Goal: Communication & Community: Connect with others

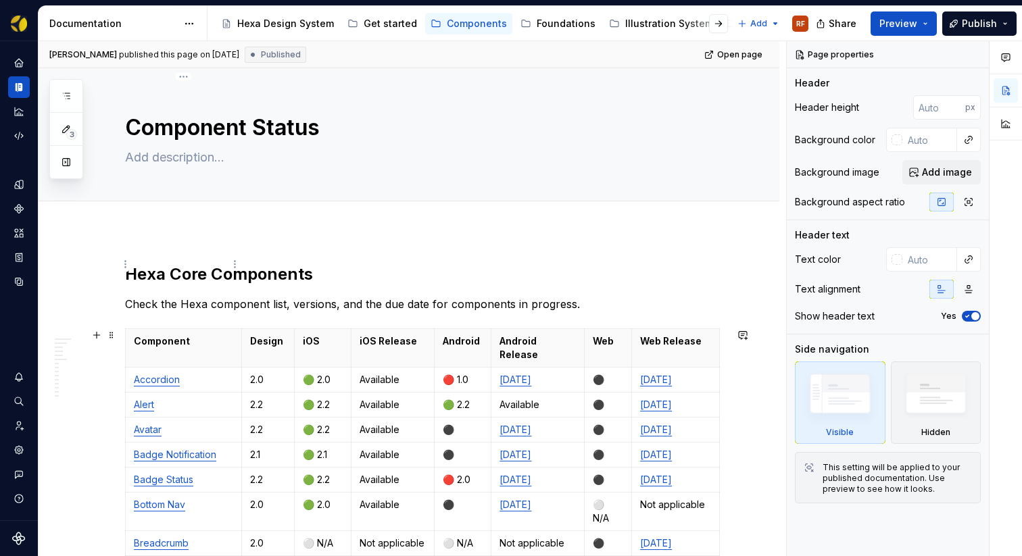
scroll to position [252, 0]
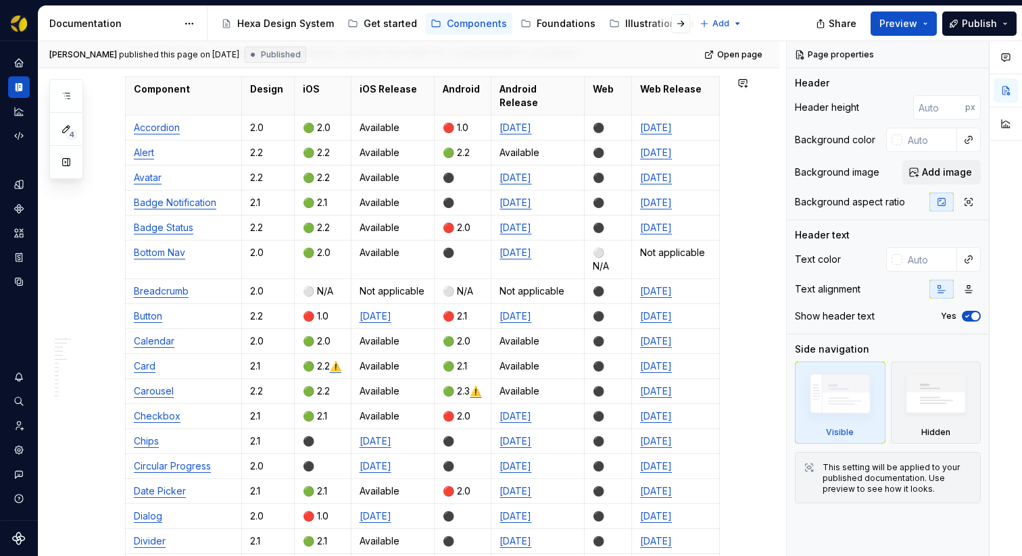
type textarea "*"
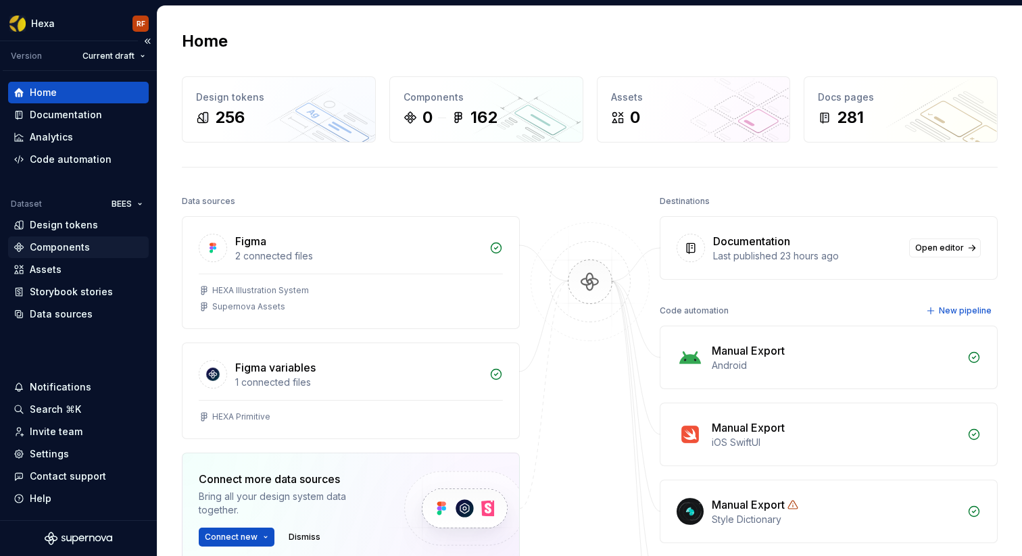
click at [52, 248] on div "Components" at bounding box center [60, 248] width 60 height 14
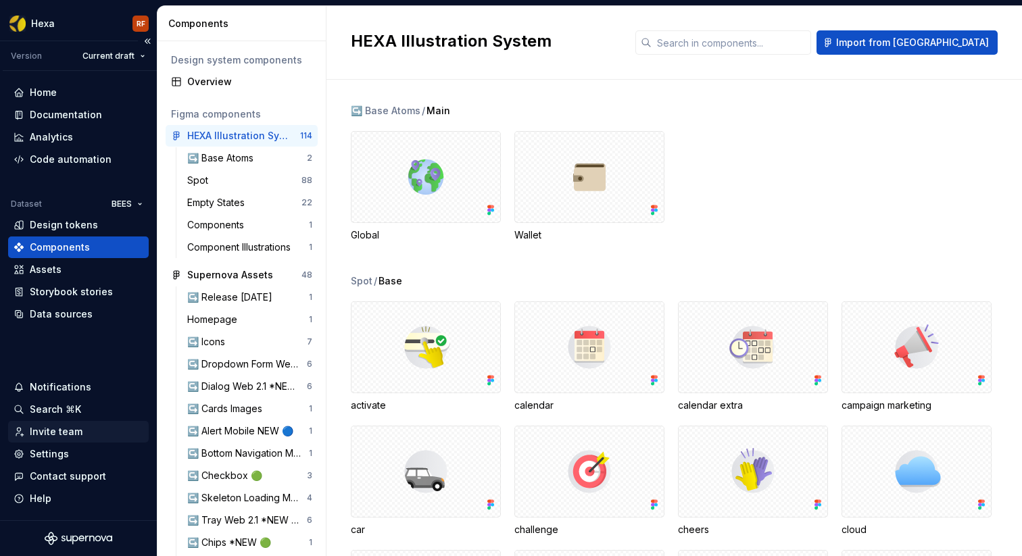
click at [63, 435] on div "Invite team" at bounding box center [56, 432] width 53 height 14
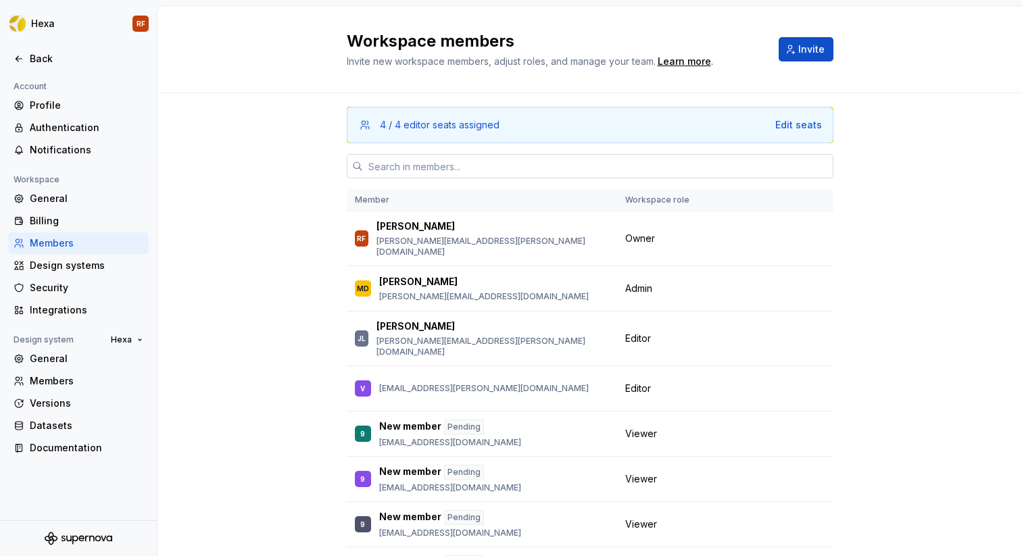
click at [437, 170] on input "text" at bounding box center [598, 166] width 471 height 24
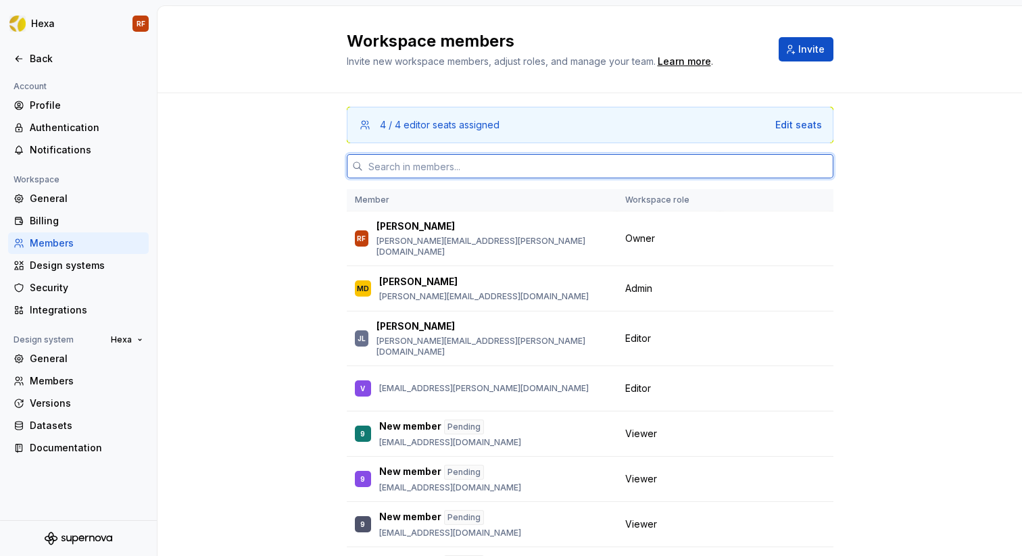
paste input "[PERSON_NAME][EMAIL_ADDRESS][PERSON_NAME][DOMAIN_NAME]"
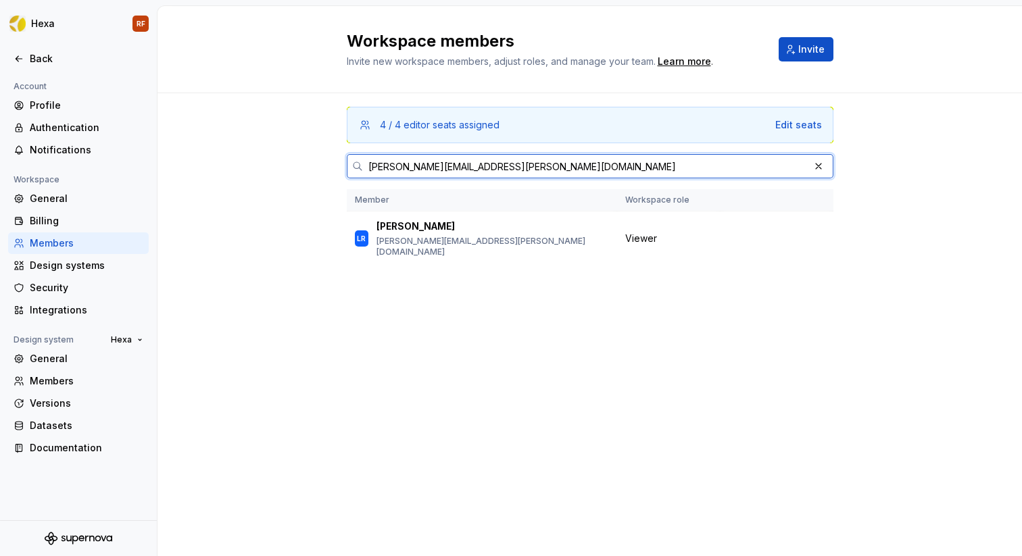
type input "[PERSON_NAME][EMAIL_ADDRESS][PERSON_NAME][DOMAIN_NAME]"
